Goal: Navigation & Orientation: Find specific page/section

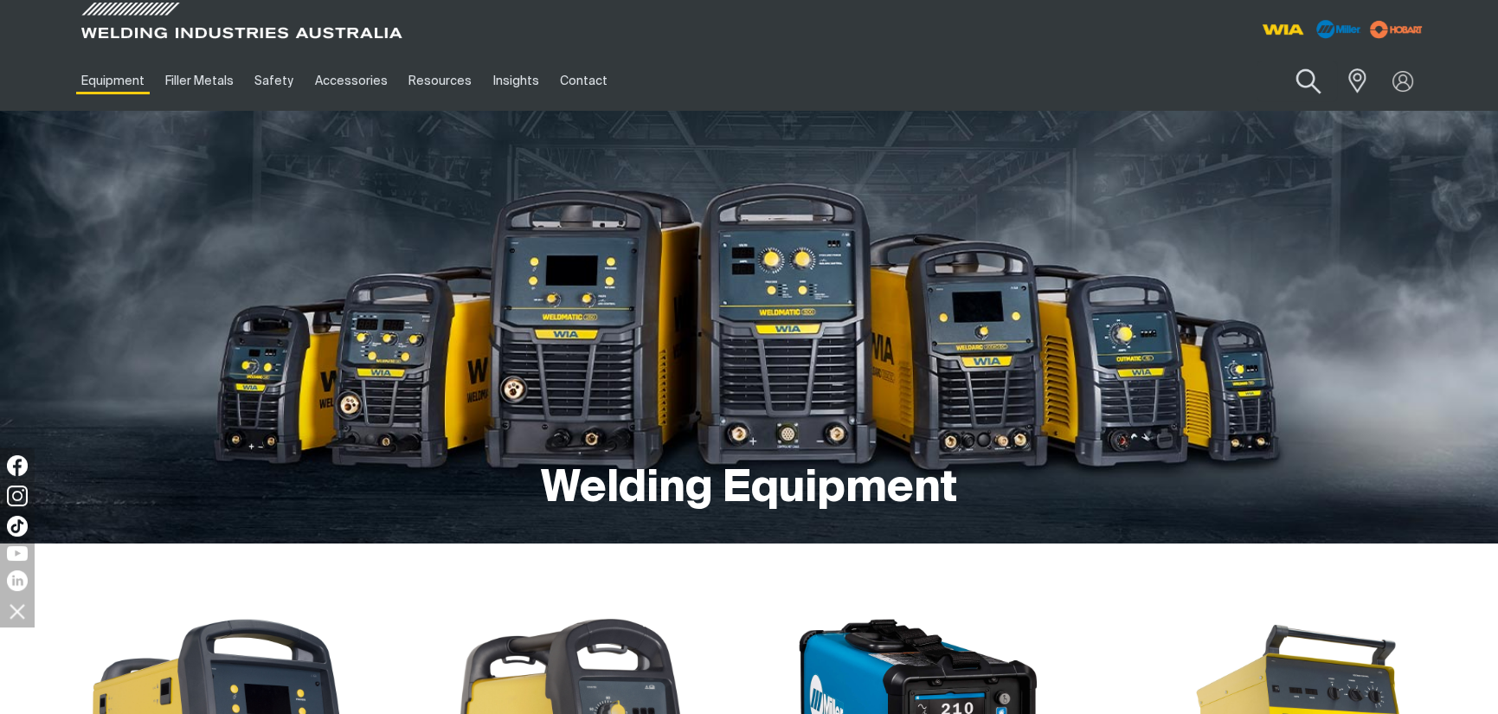
click at [1309, 79] on button "Search products" at bounding box center [1308, 81] width 70 height 49
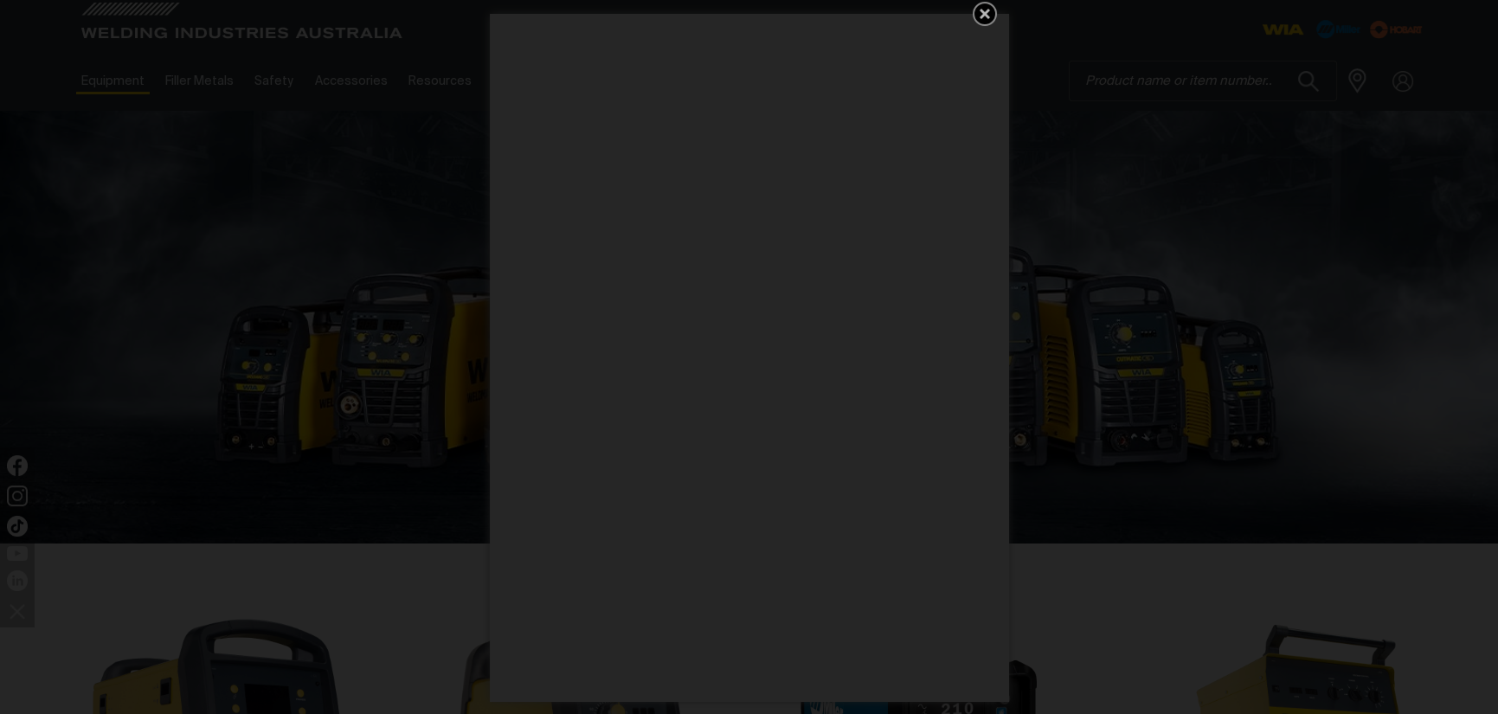
click at [980, 10] on icon "Get 5 WIA Welding Guides Free!" at bounding box center [985, 14] width 10 height 10
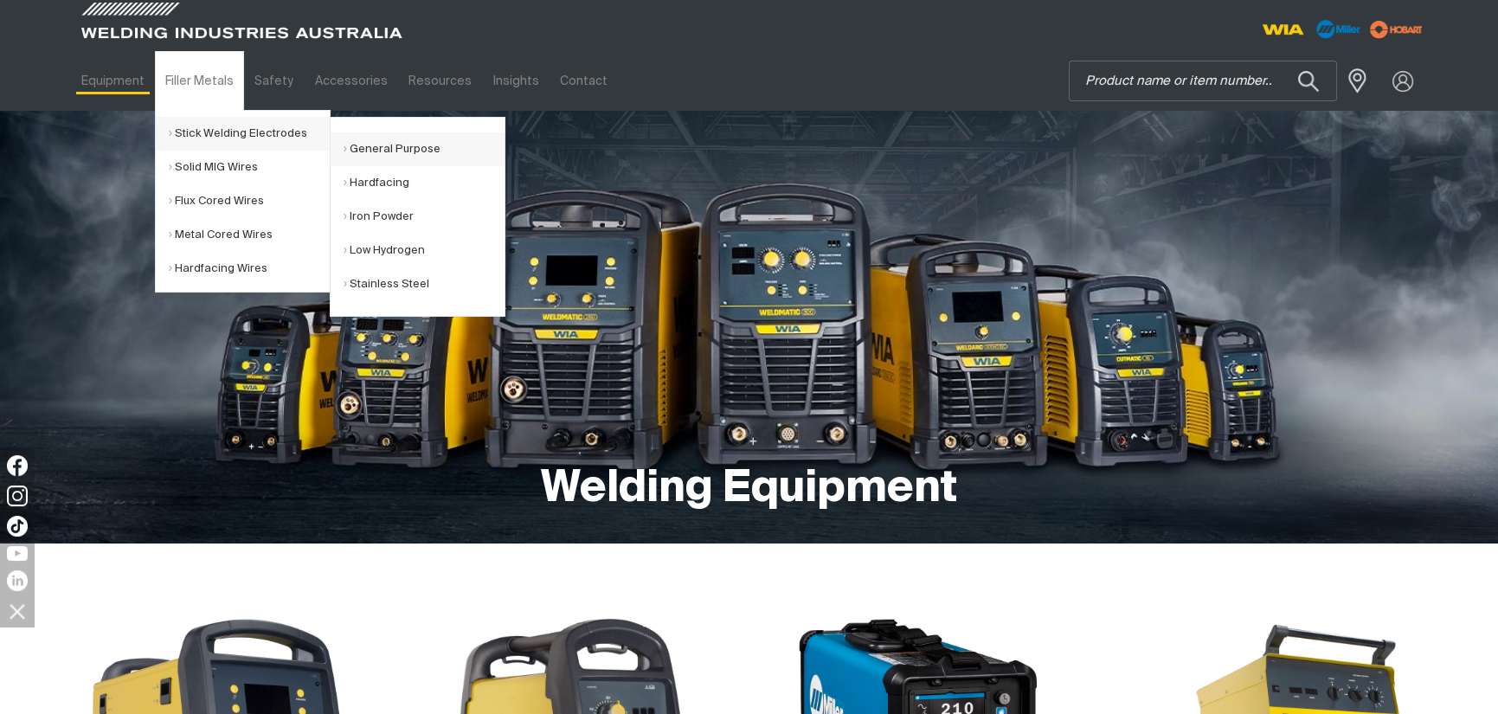
click at [382, 145] on link "General Purpose" at bounding box center [424, 149] width 161 height 34
click at [378, 145] on link "General Purpose" at bounding box center [424, 149] width 161 height 34
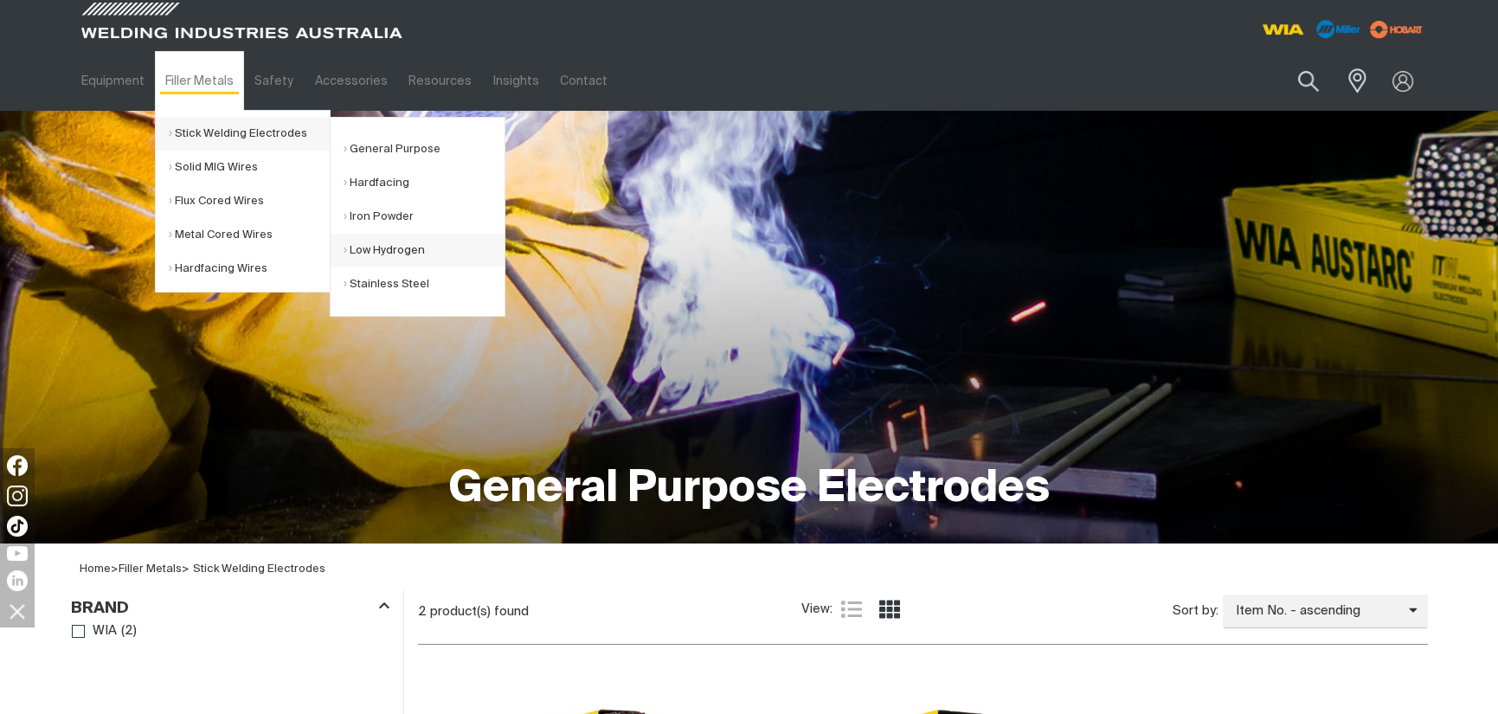
click at [386, 249] on link "Low Hydrogen" at bounding box center [424, 251] width 161 height 34
